Goal: Information Seeking & Learning: Find specific page/section

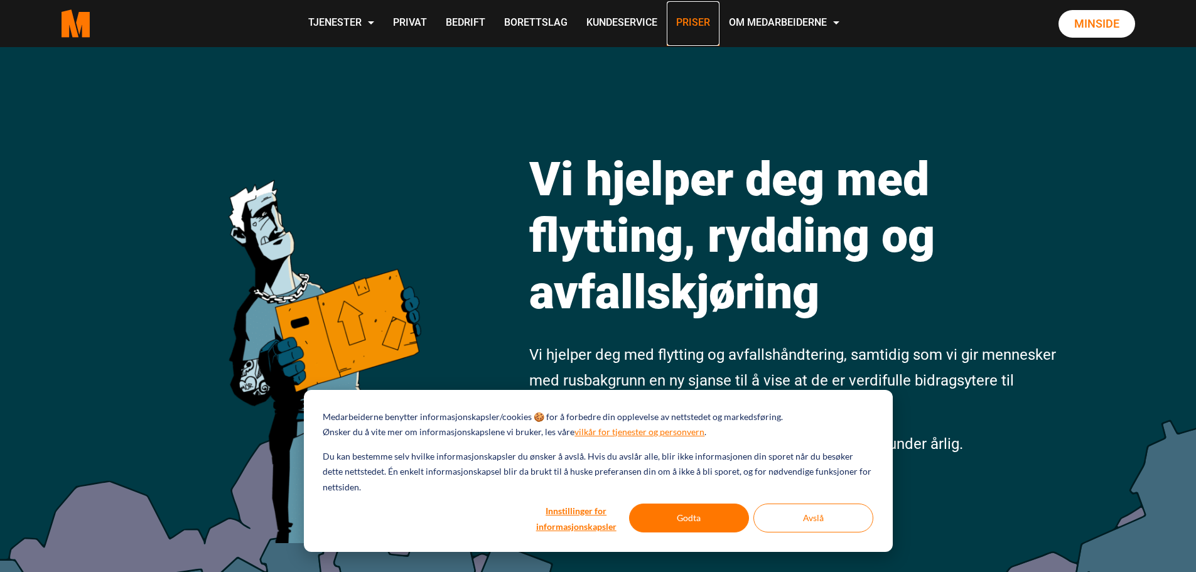
click at [691, 21] on link "Priser" at bounding box center [693, 23] width 53 height 45
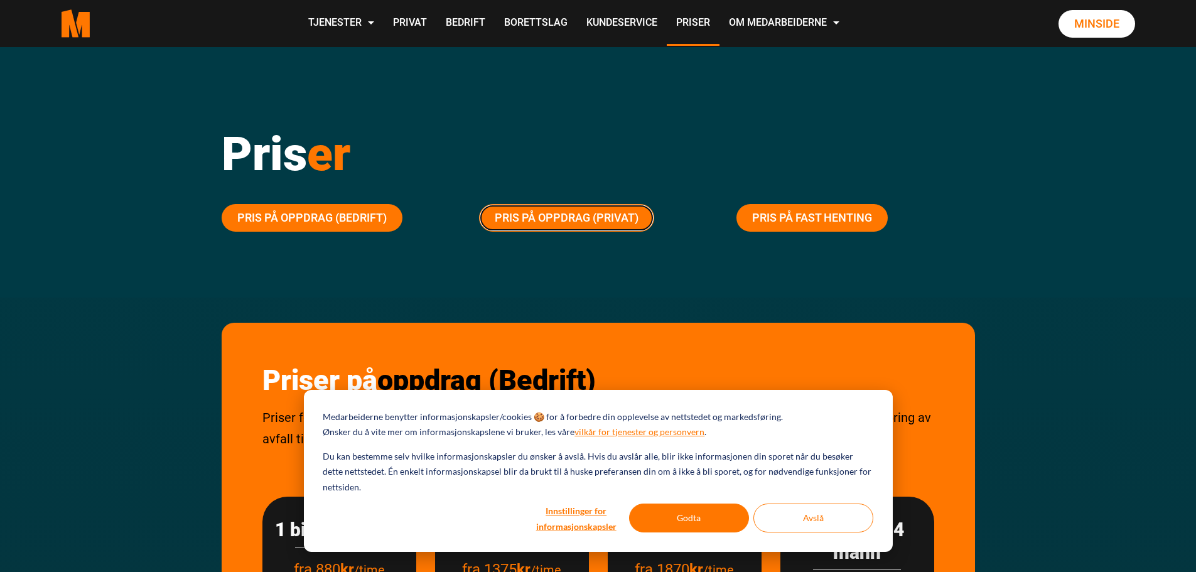
click at [544, 218] on link "Pris på oppdrag (Privat)" at bounding box center [566, 218] width 175 height 28
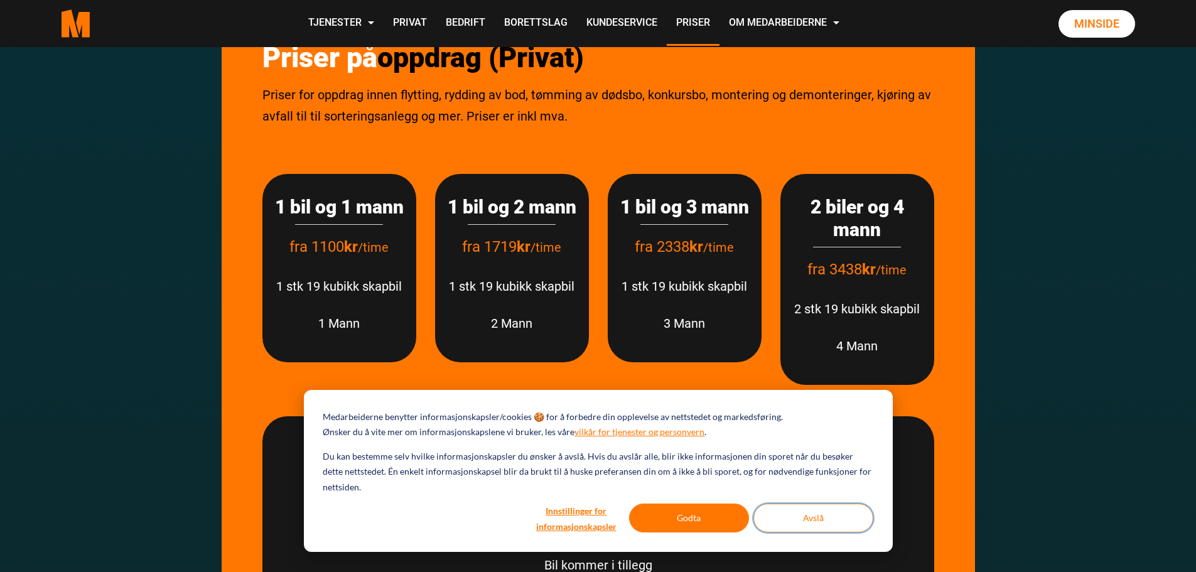
click at [799, 526] on button "Avslå" at bounding box center [814, 518] width 120 height 29
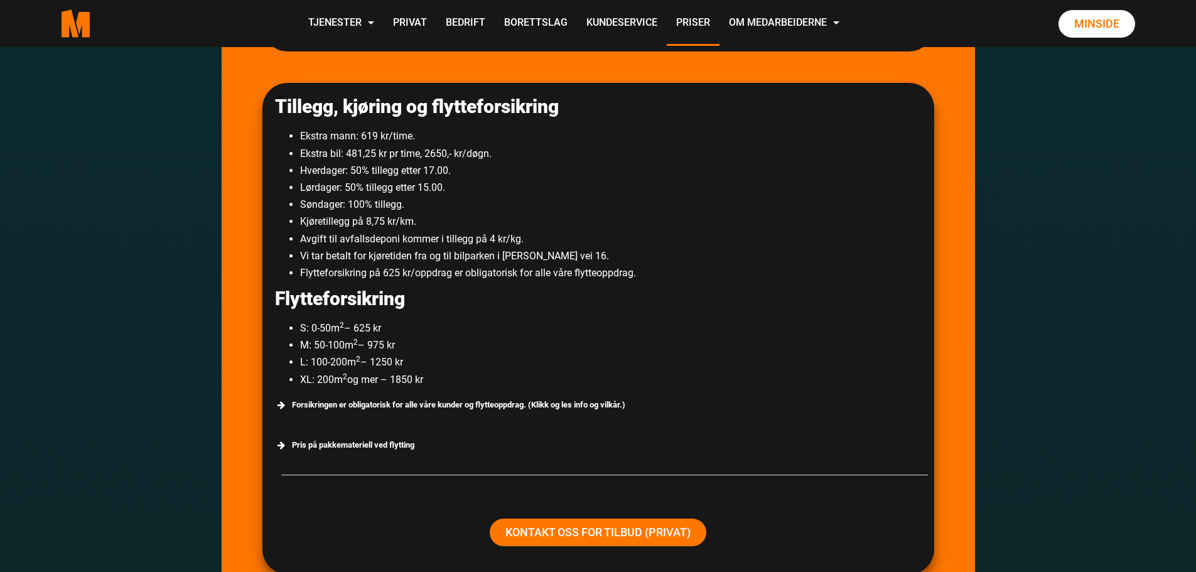
scroll to position [2147, 0]
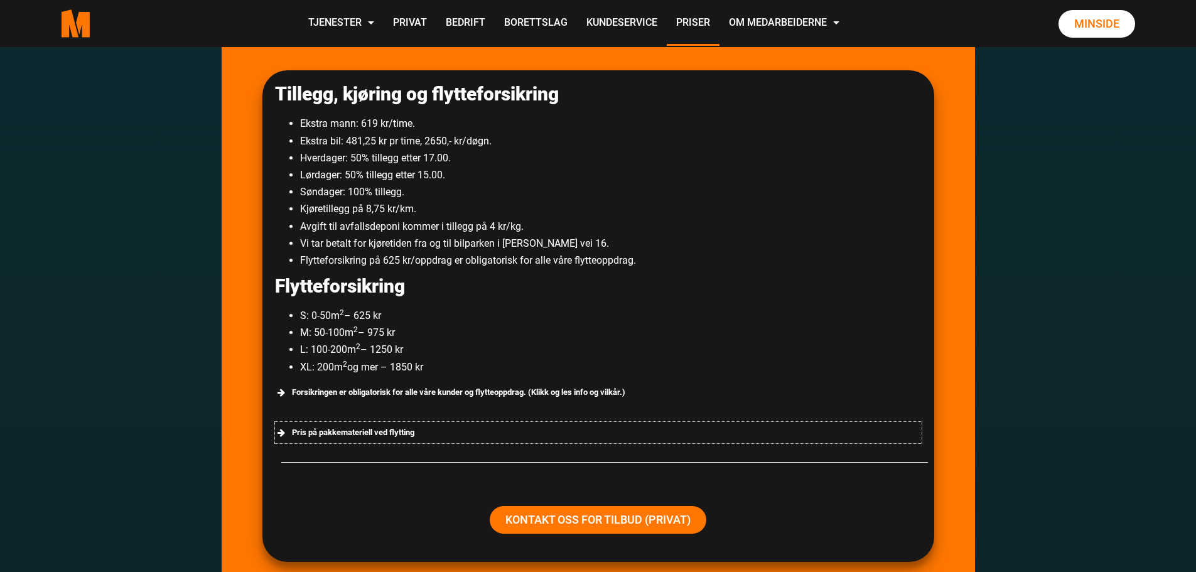
click at [338, 431] on div "Pris på pakkemateriell ved flytting" at bounding box center [598, 432] width 647 height 21
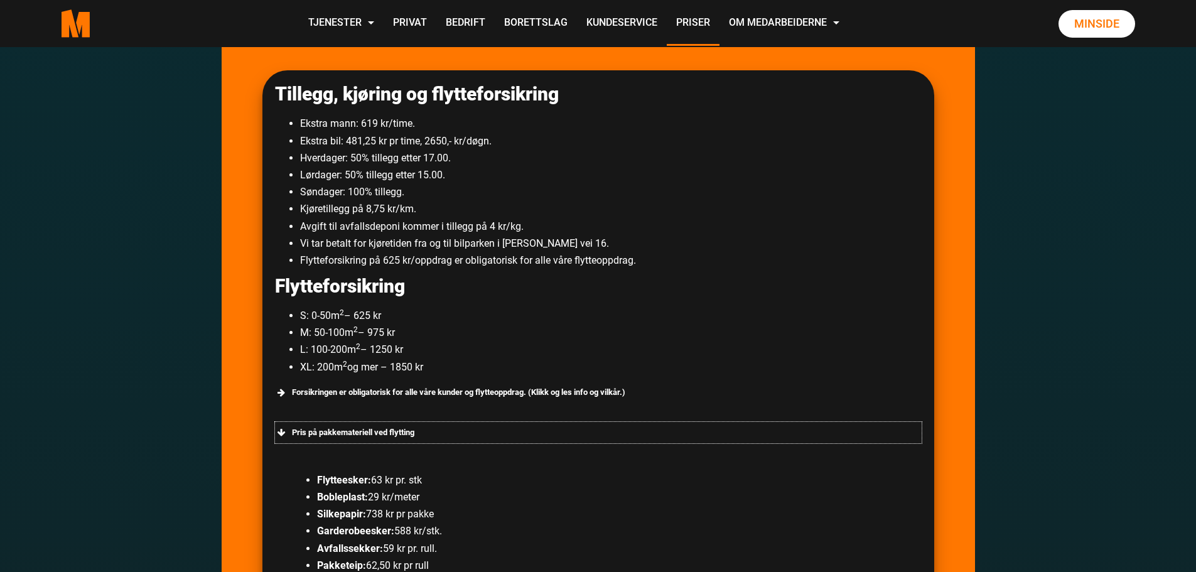
scroll to position [2336, 0]
